Goal: Task Accomplishment & Management: Use online tool/utility

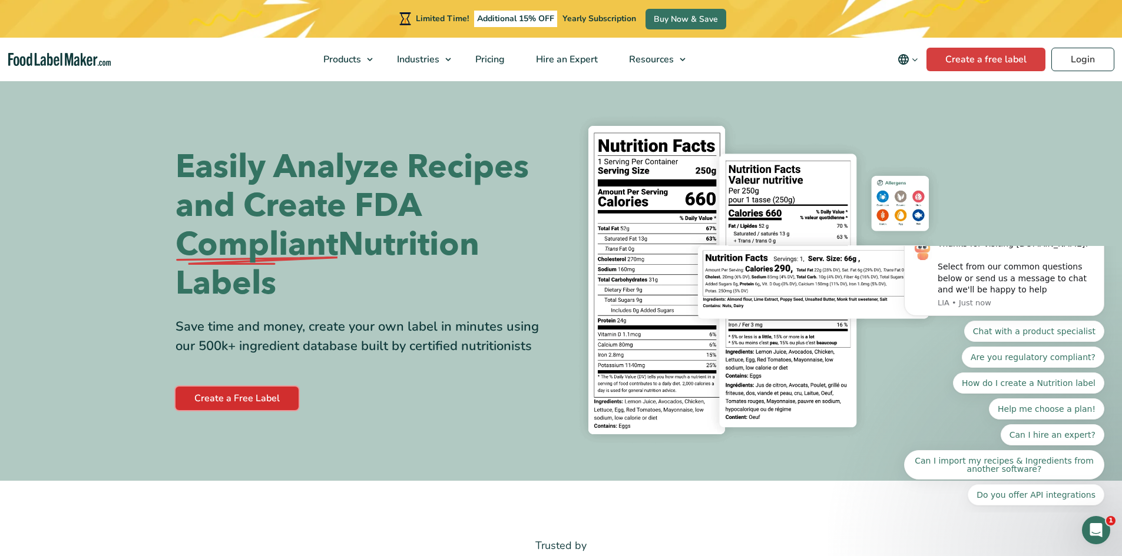
click at [281, 396] on link "Create a Free Label" at bounding box center [236, 399] width 123 height 24
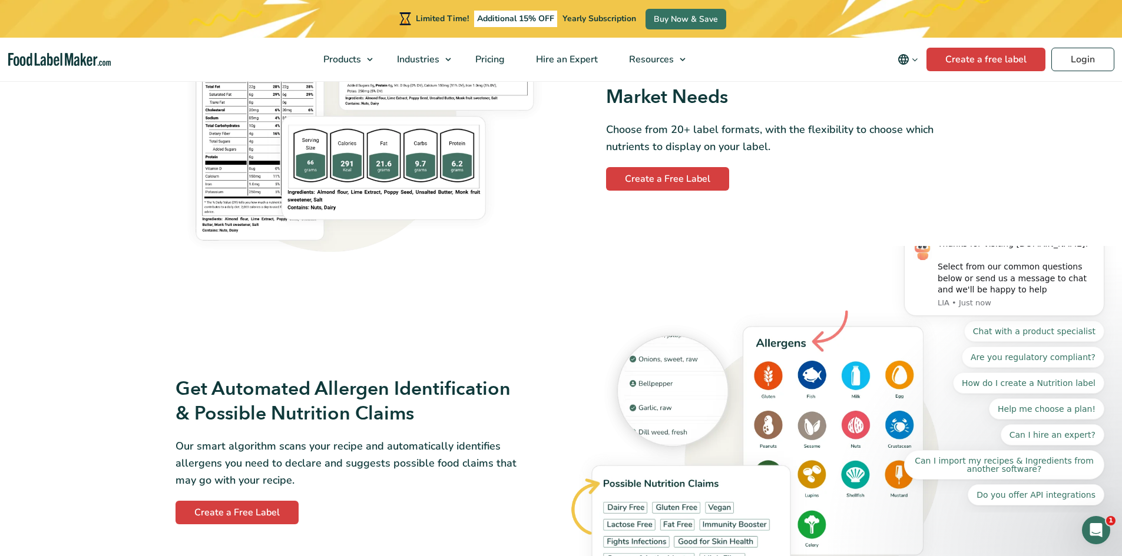
scroll to position [1151, 0]
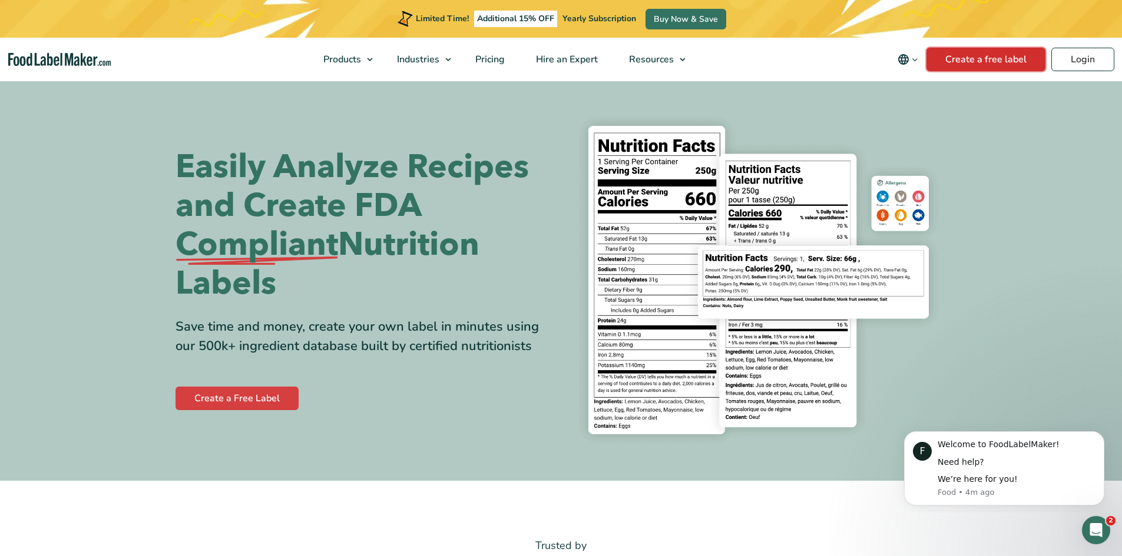
click at [1016, 65] on link "Create a free label" at bounding box center [985, 60] width 119 height 24
